Goal: Check status: Check status

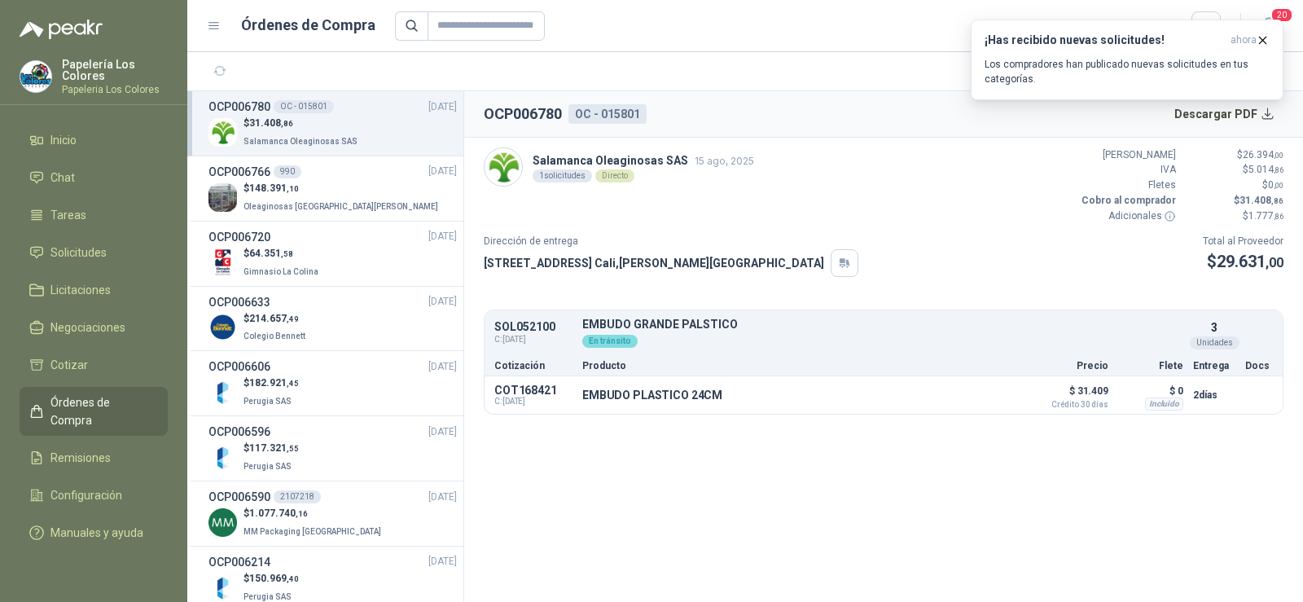
click at [88, 252] on span "Solicitudes" at bounding box center [78, 252] width 56 height 18
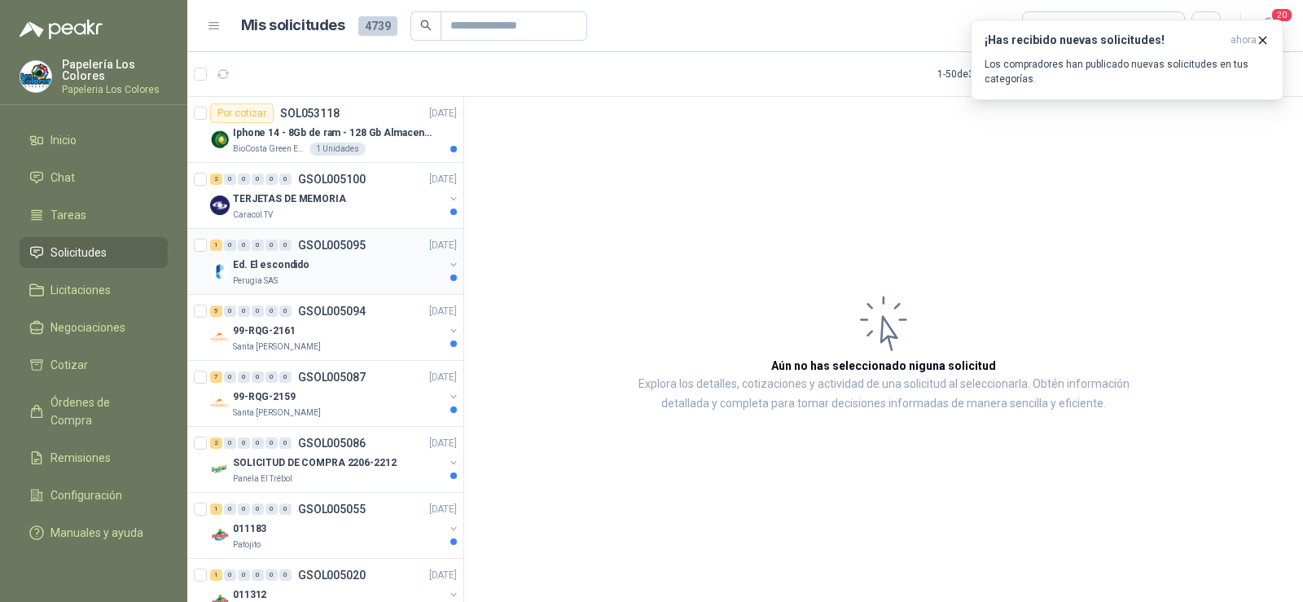
click at [292, 260] on p "Ed. El escondido" at bounding box center [271, 264] width 77 height 15
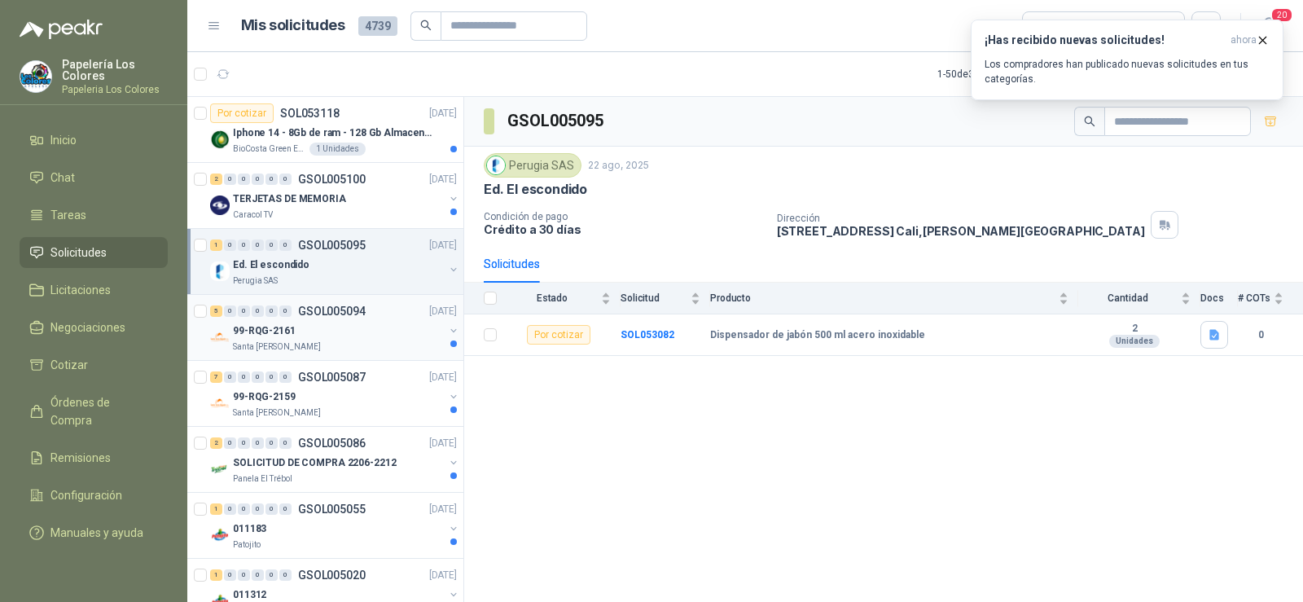
click at [301, 344] on p "Santa [PERSON_NAME]" at bounding box center [277, 346] width 88 height 13
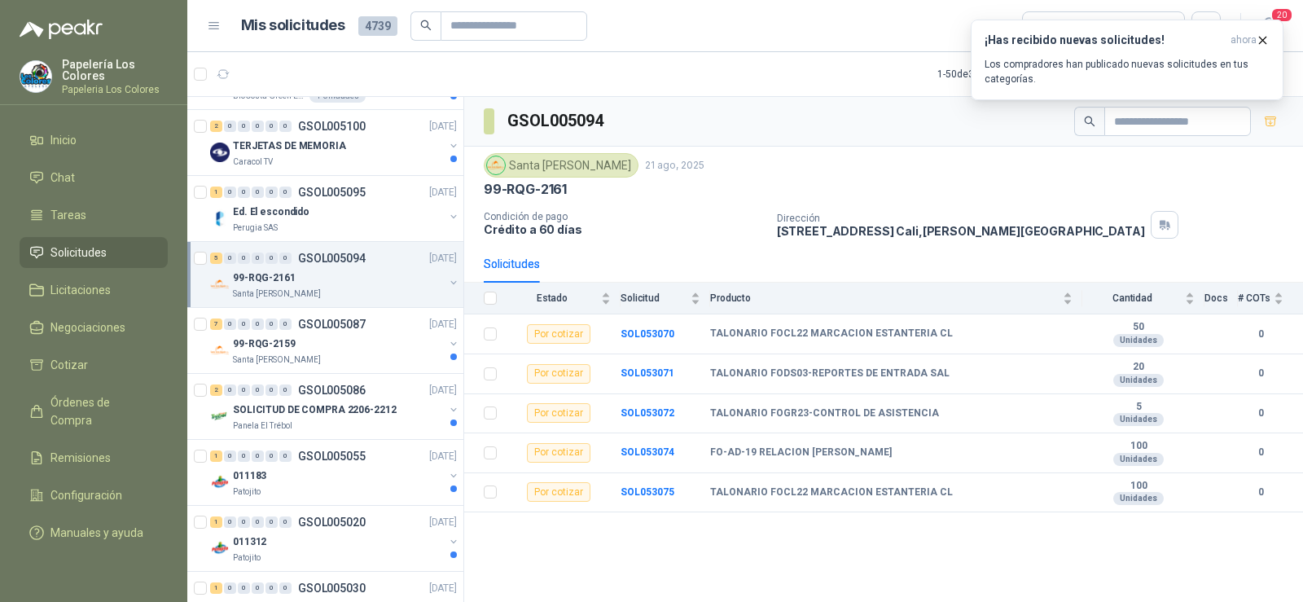
scroll to position [81, 0]
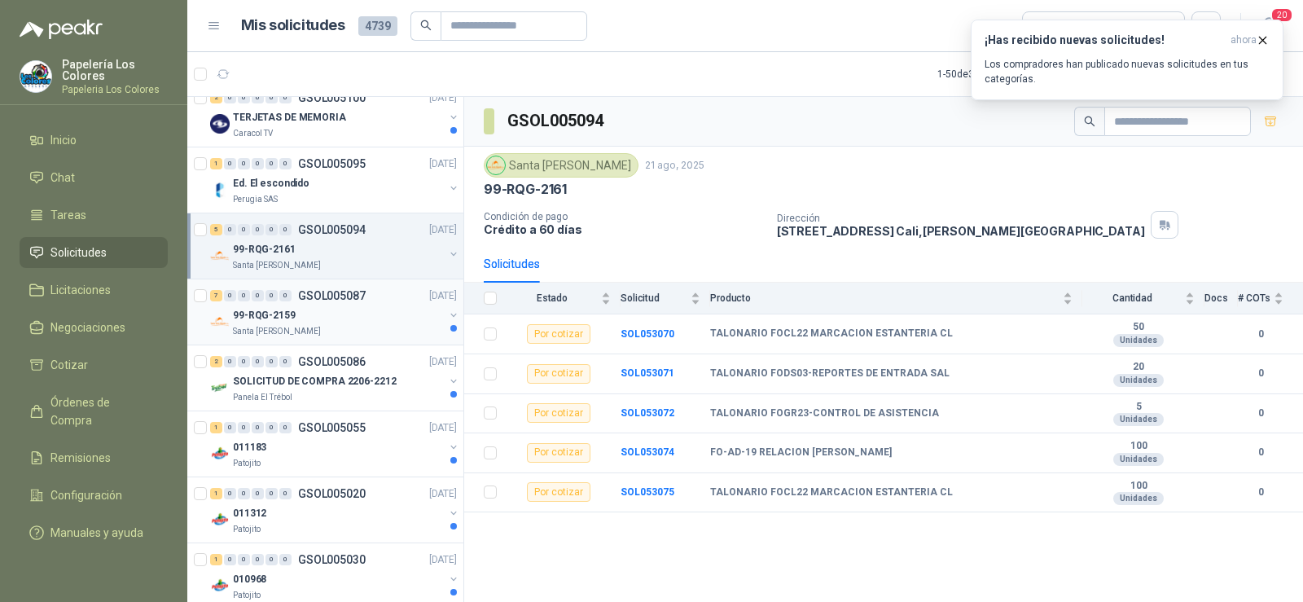
click at [293, 317] on div "99-RQG-2159" at bounding box center [338, 315] width 211 height 20
